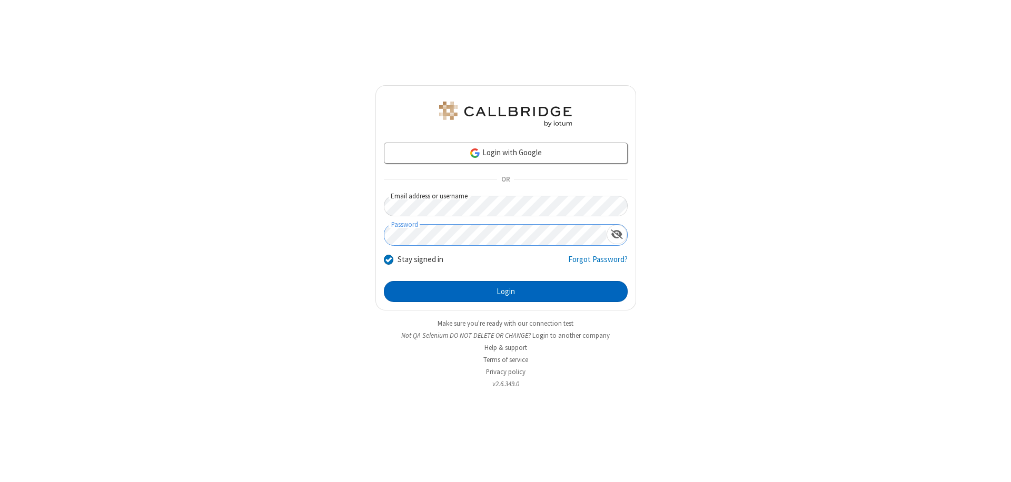
click at [505, 292] on button "Login" at bounding box center [506, 291] width 244 height 21
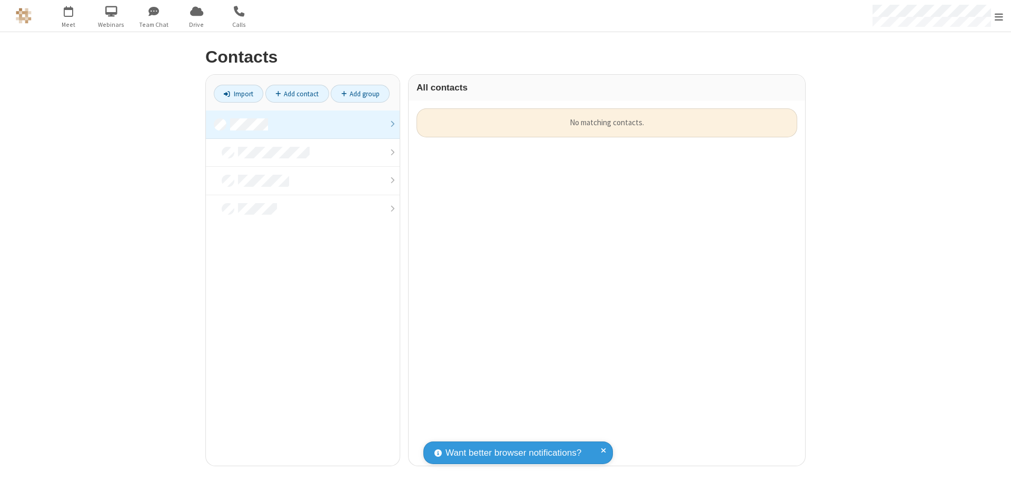
scroll to position [358, 389]
click at [239, 94] on link "Import" at bounding box center [238, 94] width 49 height 18
